Goal: Check status

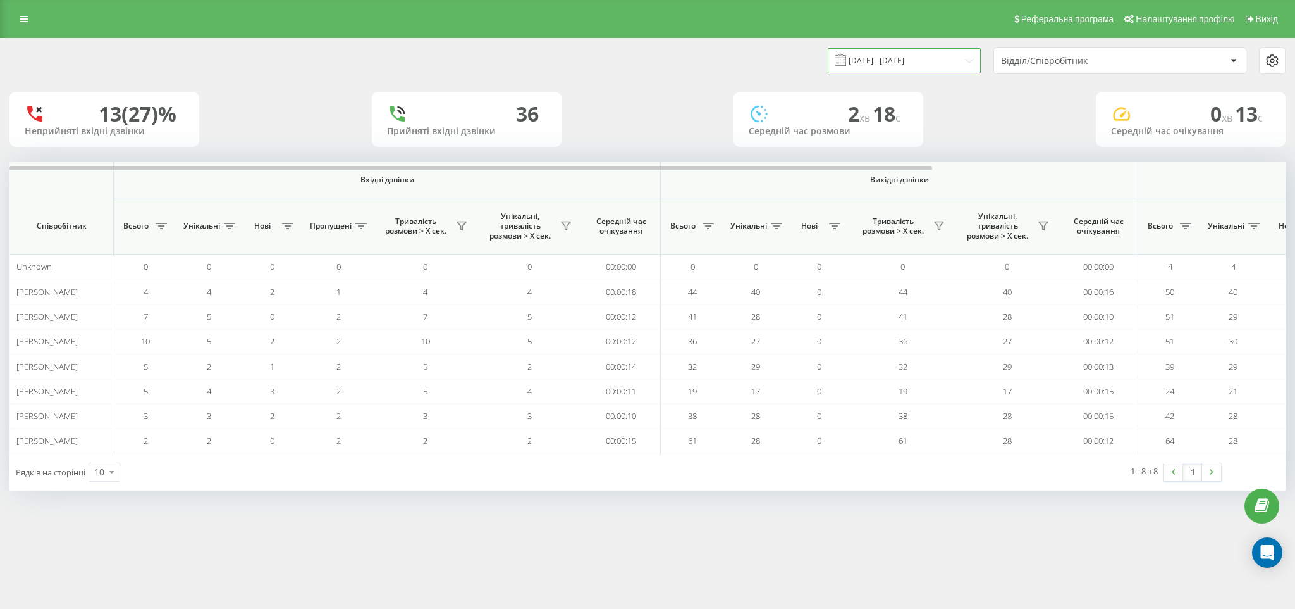
click at [919, 53] on input "[DATE] - [DATE]" at bounding box center [904, 60] width 153 height 25
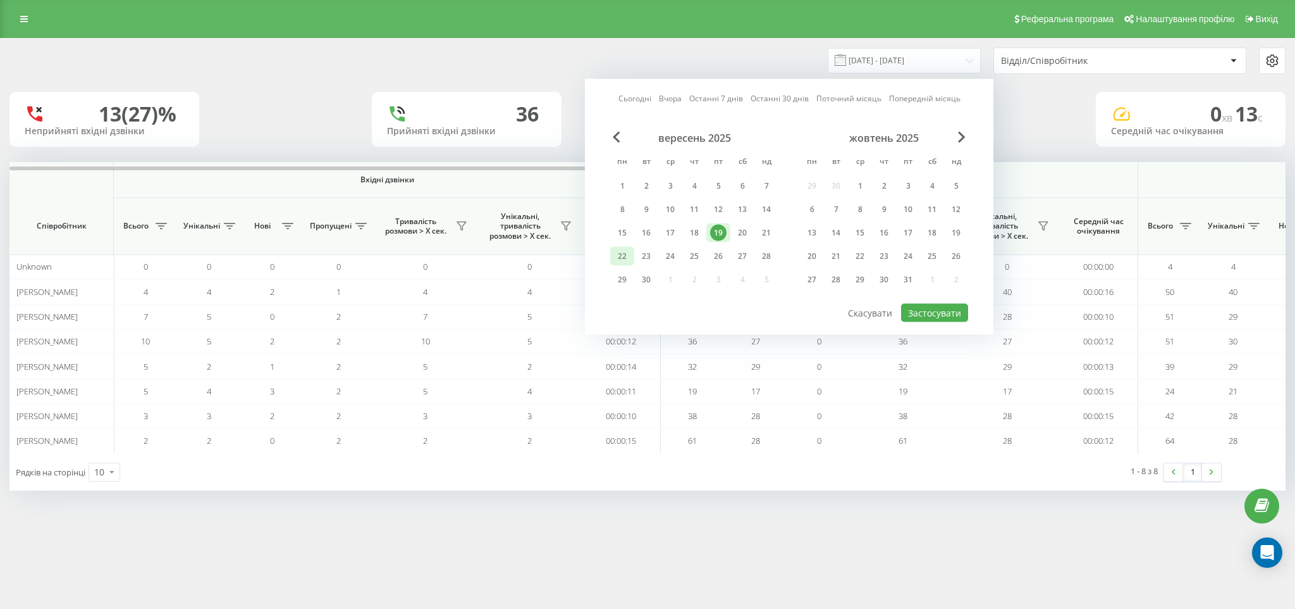
click at [617, 261] on div "22" at bounding box center [622, 256] width 16 height 16
click at [943, 312] on button "Застосувати" at bounding box center [934, 313] width 67 height 18
type input "[DATE] - [DATE]"
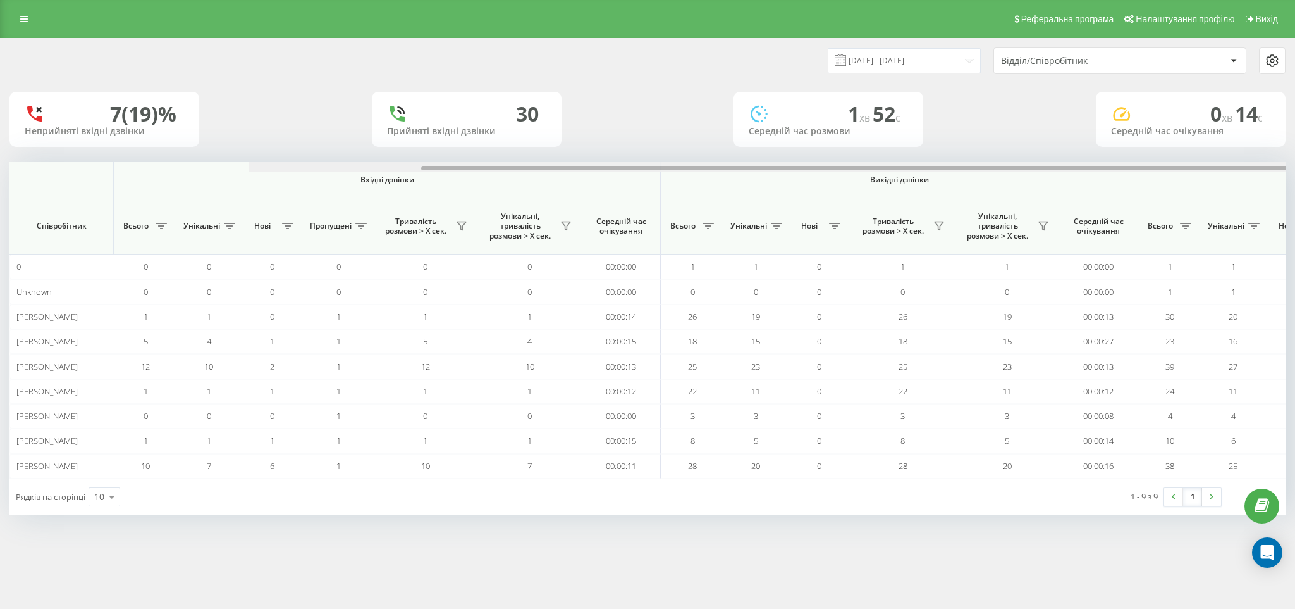
scroll to position [0, 488]
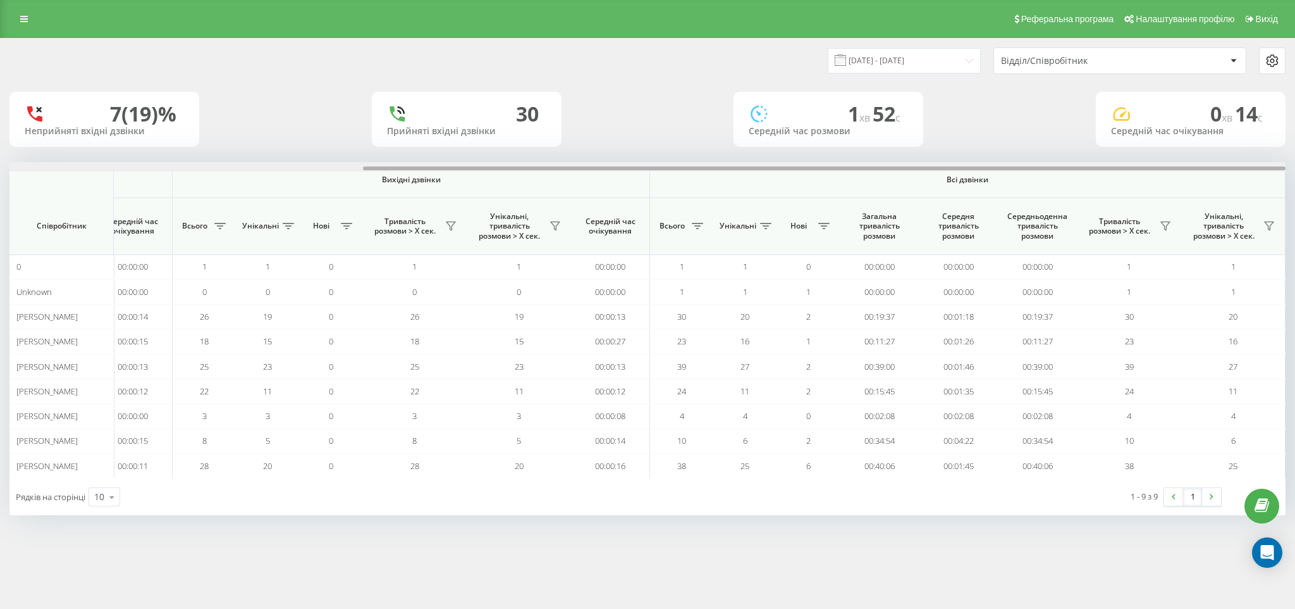
drag, startPoint x: 71, startPoint y: 168, endPoint x: 1266, endPoint y: 155, distance: 1195.6
click at [1266, 155] on div "[DATE] - [DATE] Відділ/Співробітник 7 (19)% Неприйняті вхідні дзвінки 30 Прийня…" at bounding box center [647, 277] width 1276 height 476
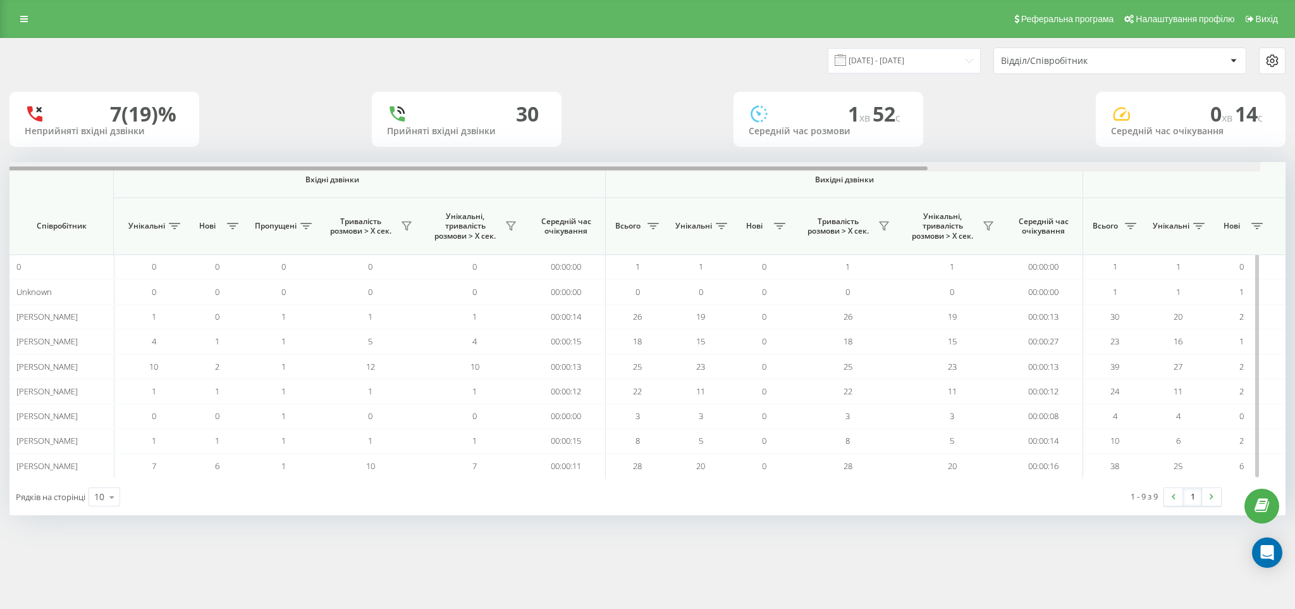
scroll to position [0, 488]
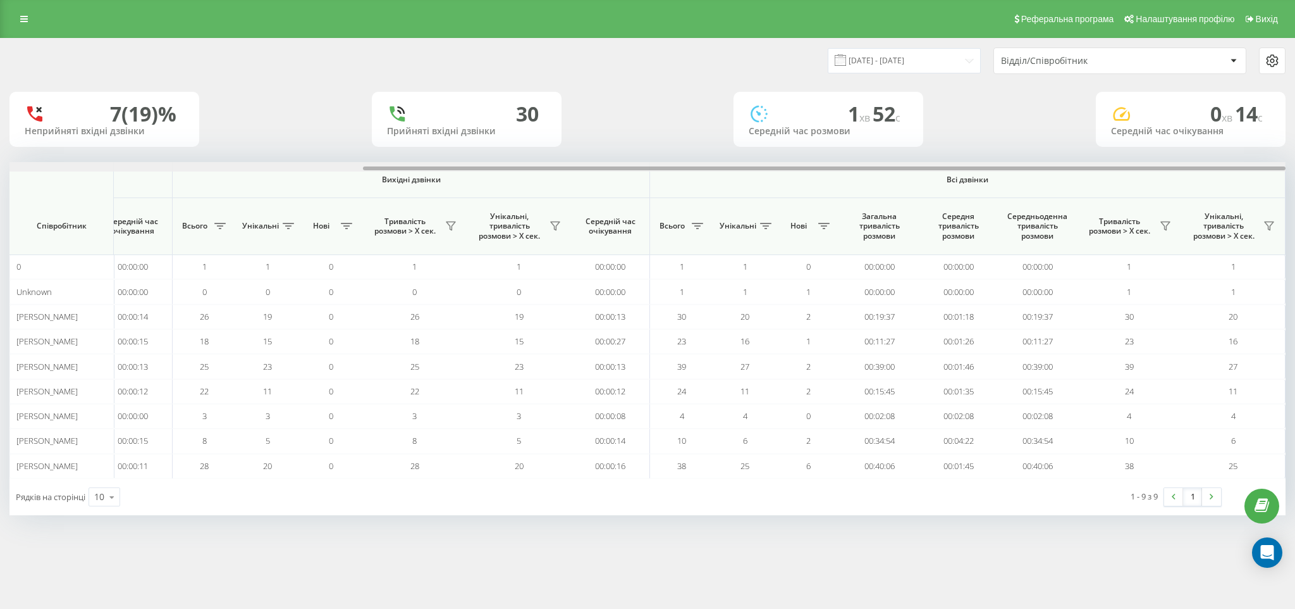
drag, startPoint x: 35, startPoint y: 167, endPoint x: 799, endPoint y: 148, distance: 763.7
click at [719, 163] on div at bounding box center [647, 166] width 1276 height 9
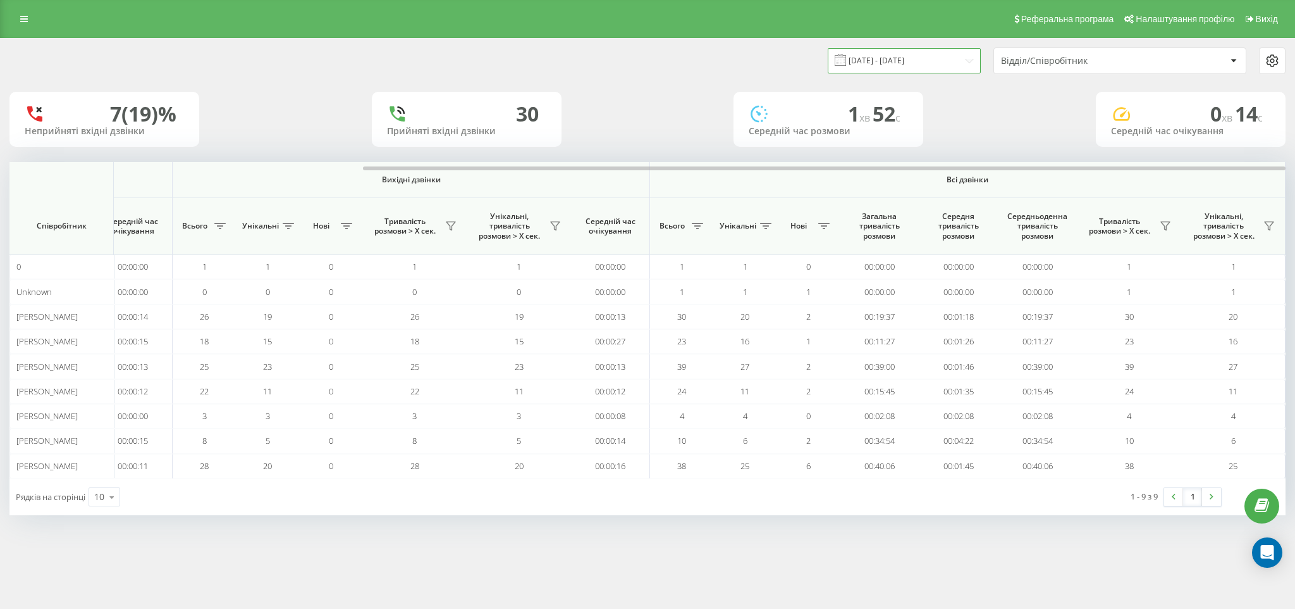
click at [903, 58] on input "[DATE] - [DATE]" at bounding box center [904, 60] width 153 height 25
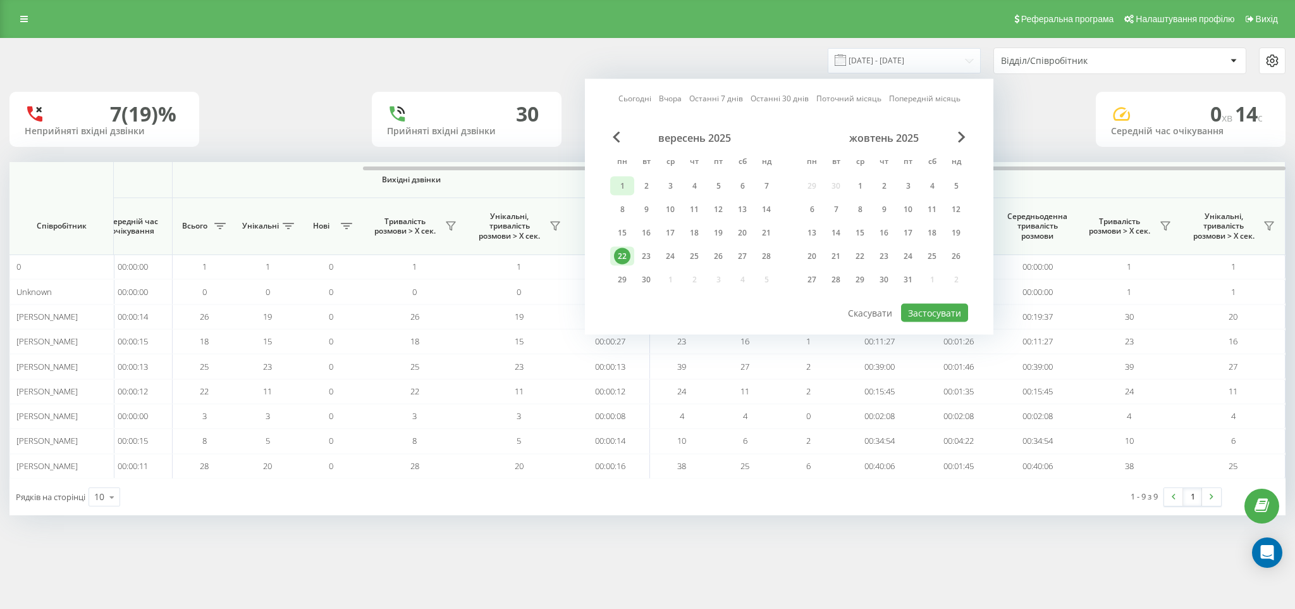
click at [629, 185] on div "1" at bounding box center [622, 186] width 16 height 16
click at [623, 251] on div "22" at bounding box center [622, 256] width 16 height 16
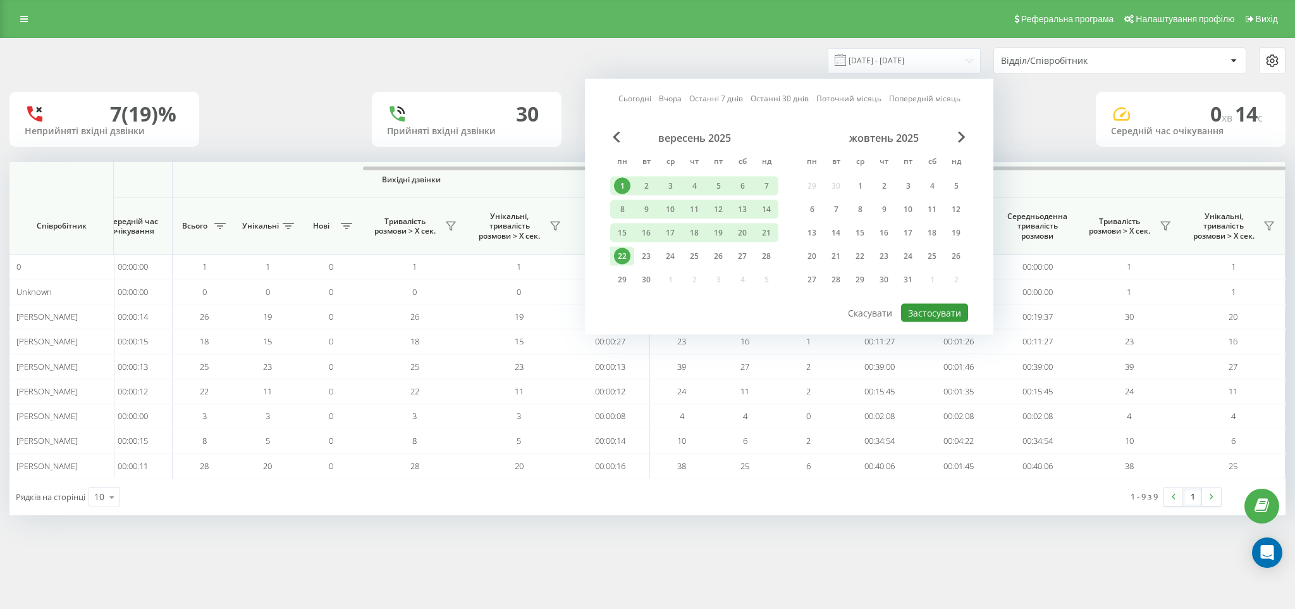
click at [921, 315] on button "Застосувати" at bounding box center [934, 313] width 67 height 18
type input "01.09.2025 - 22.09.2025"
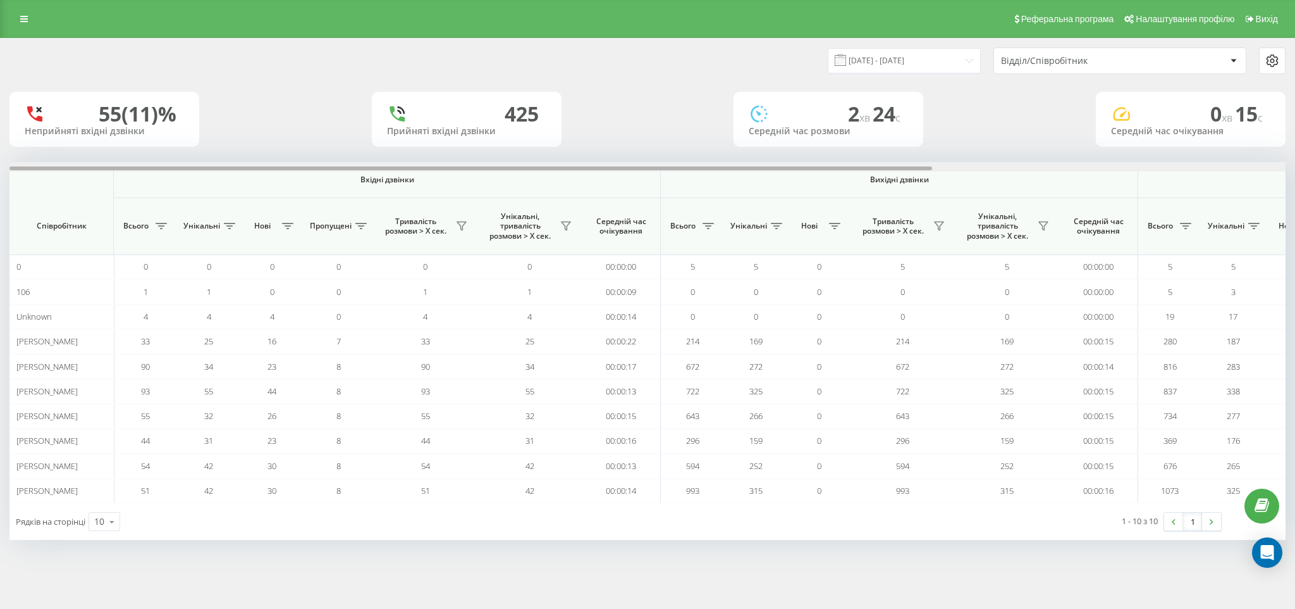
scroll to position [0, 488]
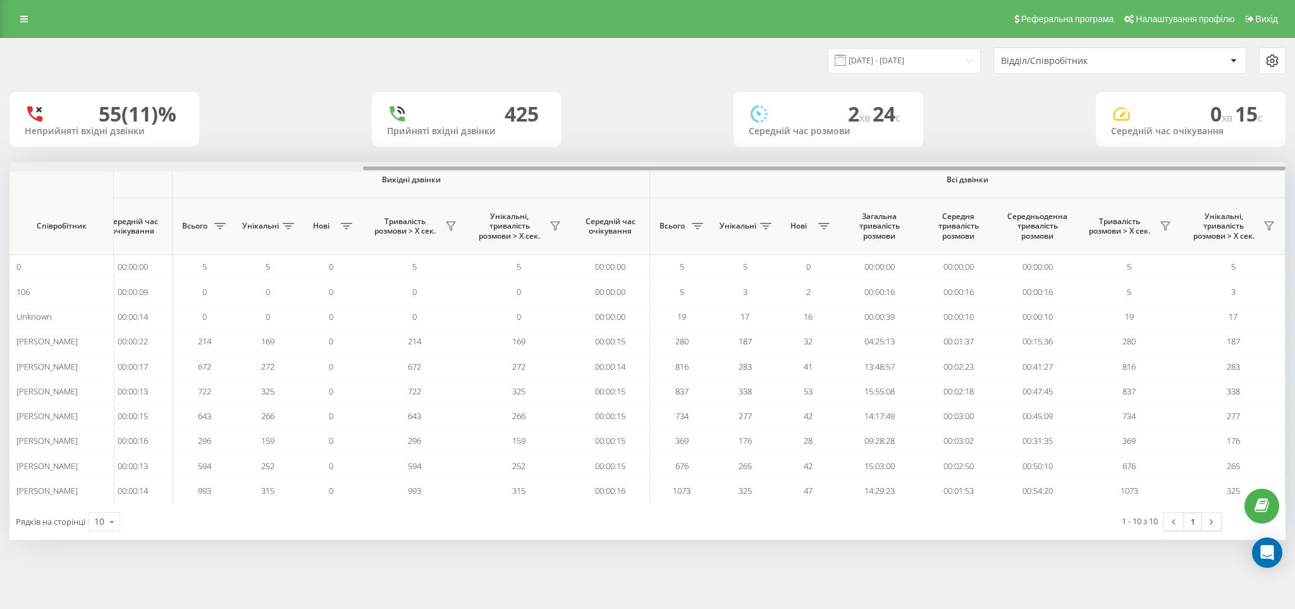
drag, startPoint x: 143, startPoint y: 168, endPoint x: 1295, endPoint y: 163, distance: 1151.9
click at [1295, 163] on div "01.09.2025 - 22.09.2025 Відділ/Співробітник 55 (11)% Неприйняті вхідні дзвінки …" at bounding box center [647, 301] width 1295 height 527
